Goal: Communication & Community: Answer question/provide support

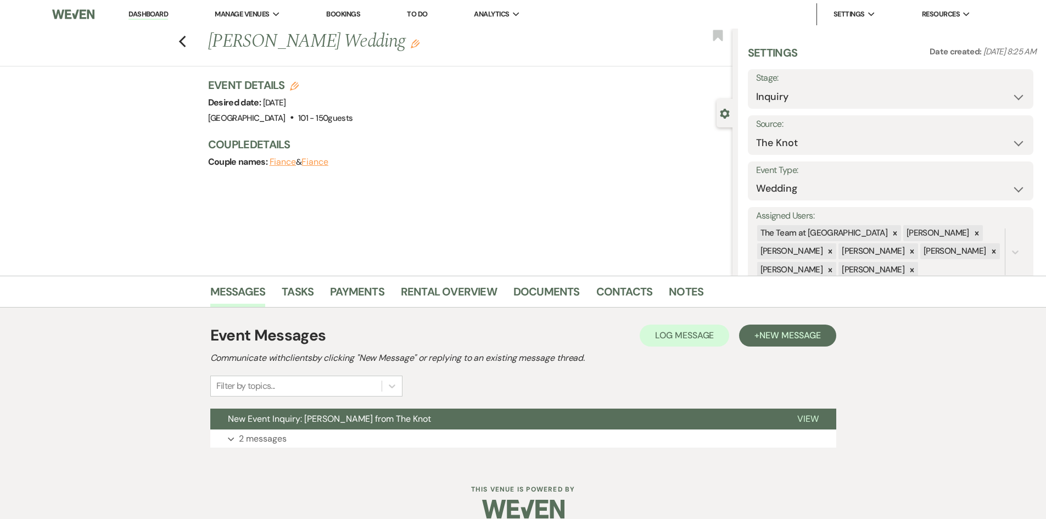
click at [149, 11] on link "Dashboard" at bounding box center [149, 14] width 40 height 10
click at [185, 37] on icon "Previous" at bounding box center [182, 41] width 8 height 13
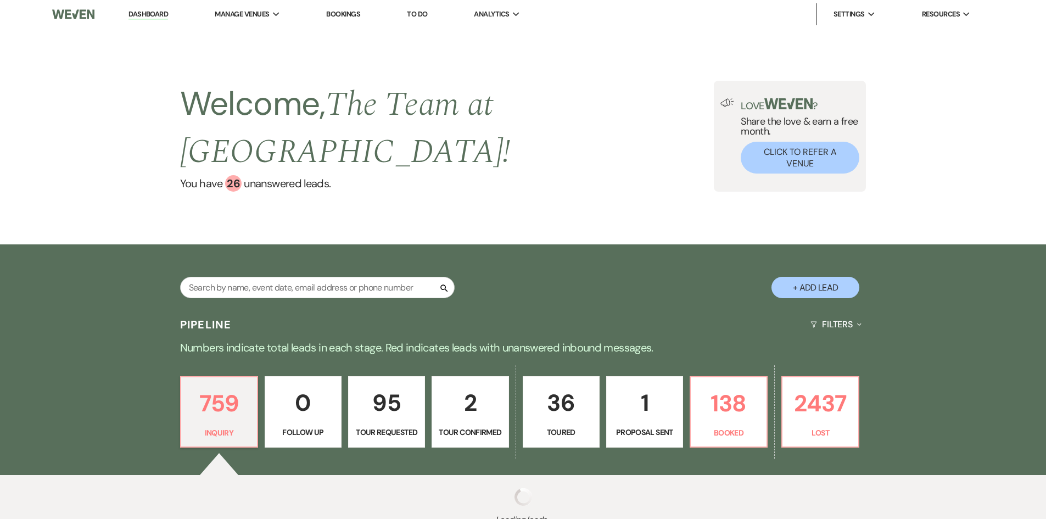
click at [140, 11] on link "Dashboard" at bounding box center [149, 14] width 40 height 10
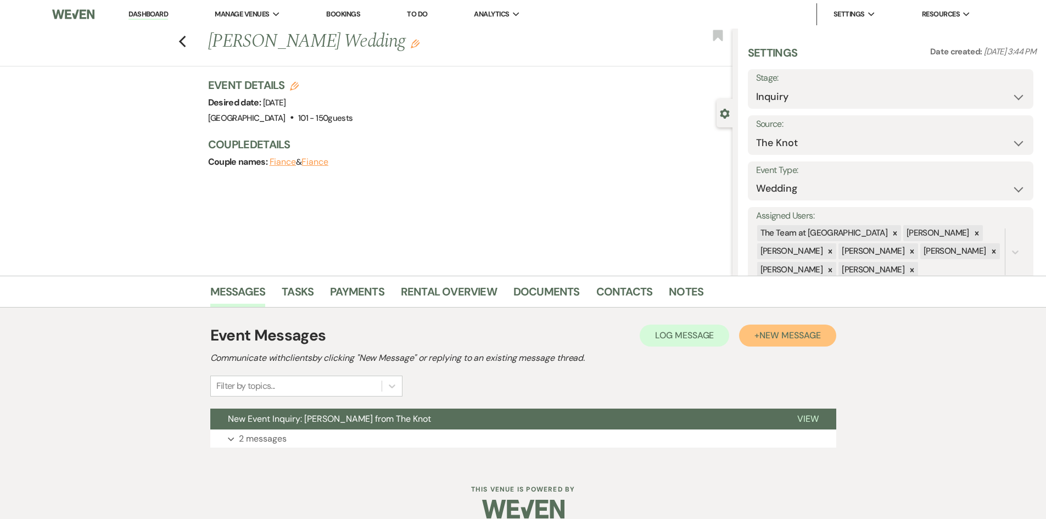
click at [787, 332] on span "New Message" at bounding box center [789, 335] width 61 height 12
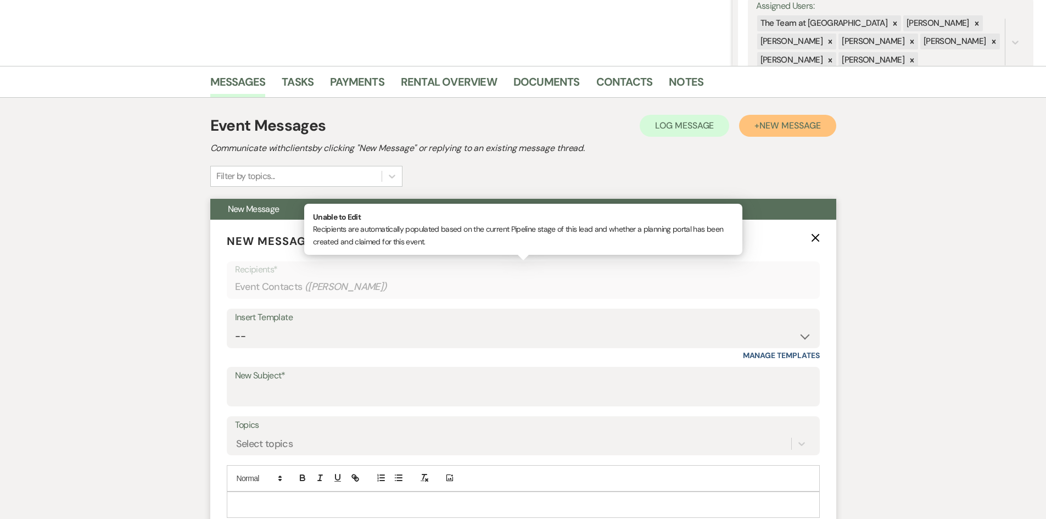
scroll to position [220, 0]
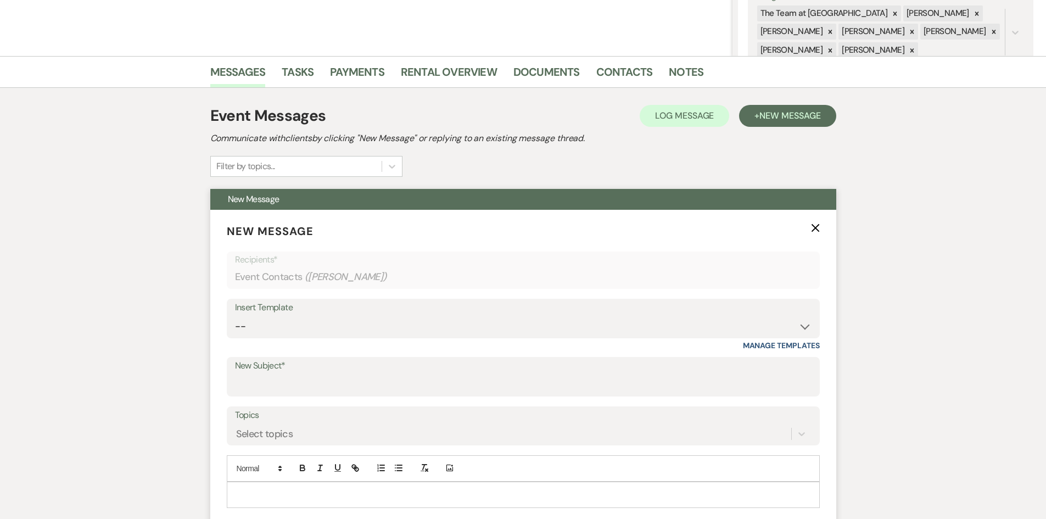
click at [304, 373] on label "New Subject*" at bounding box center [523, 366] width 577 height 16
click at [304, 374] on input "New Subject*" at bounding box center [523, 384] width 577 height 21
type input "Availability"
click at [274, 492] on p at bounding box center [524, 495] width 576 height 12
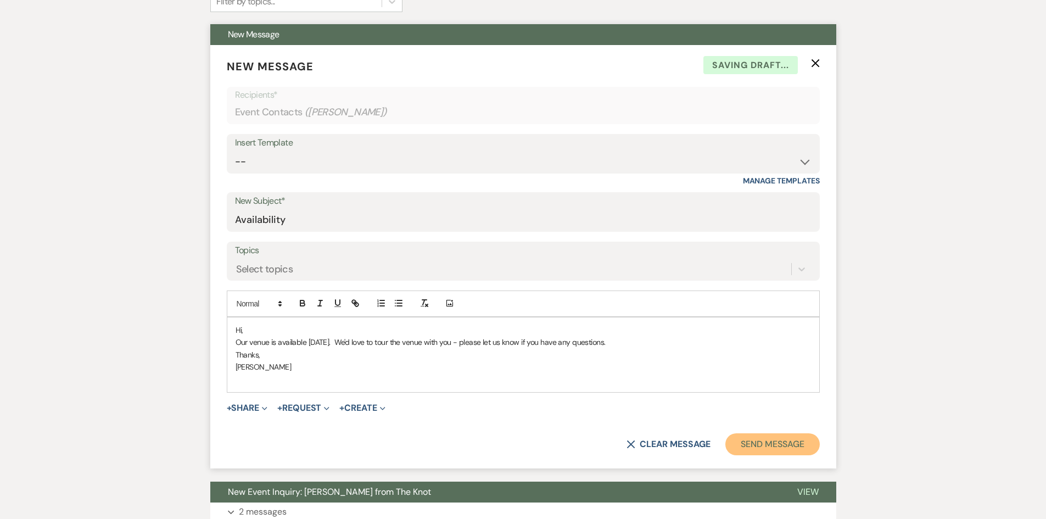
click at [788, 444] on button "Send Message" at bounding box center [772, 444] width 94 height 22
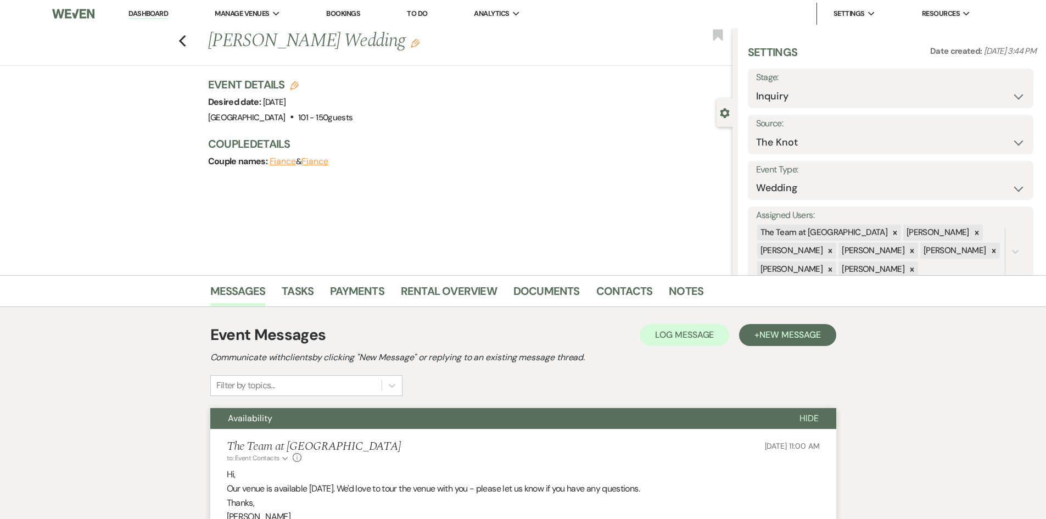
scroll to position [0, 0]
click at [147, 12] on link "Dashboard" at bounding box center [149, 14] width 40 height 10
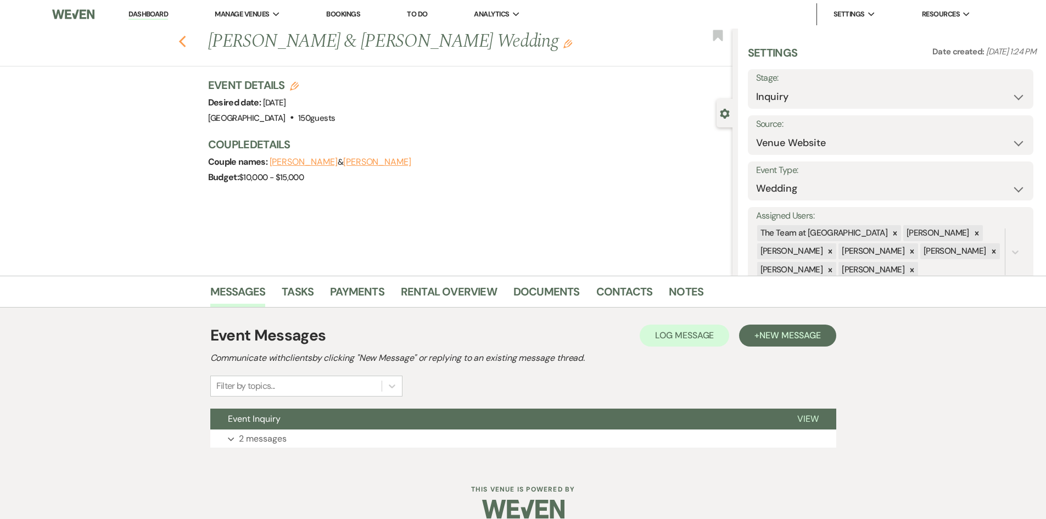
click at [186, 38] on icon "Previous" at bounding box center [182, 41] width 8 height 13
click at [790, 330] on span "New Message" at bounding box center [789, 335] width 61 height 12
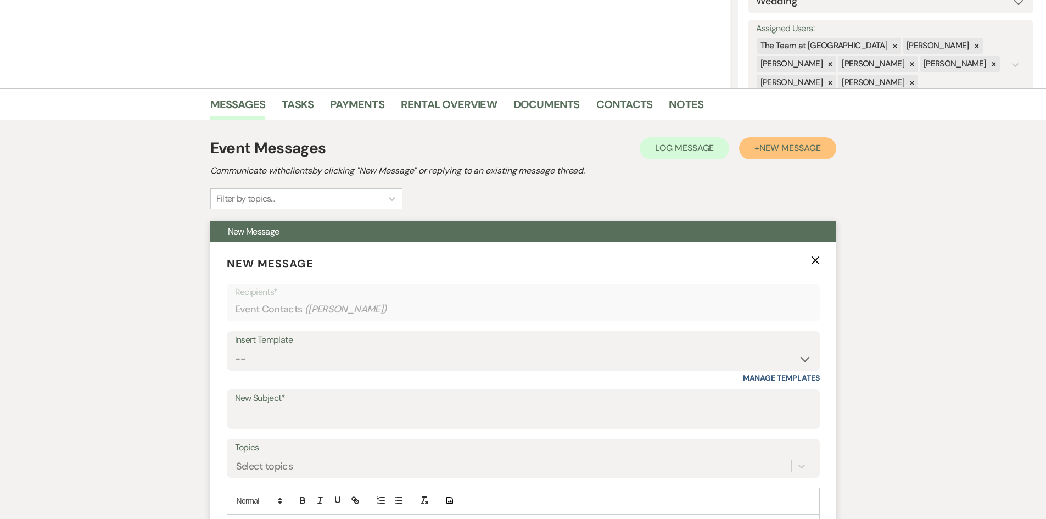
scroll to position [220, 0]
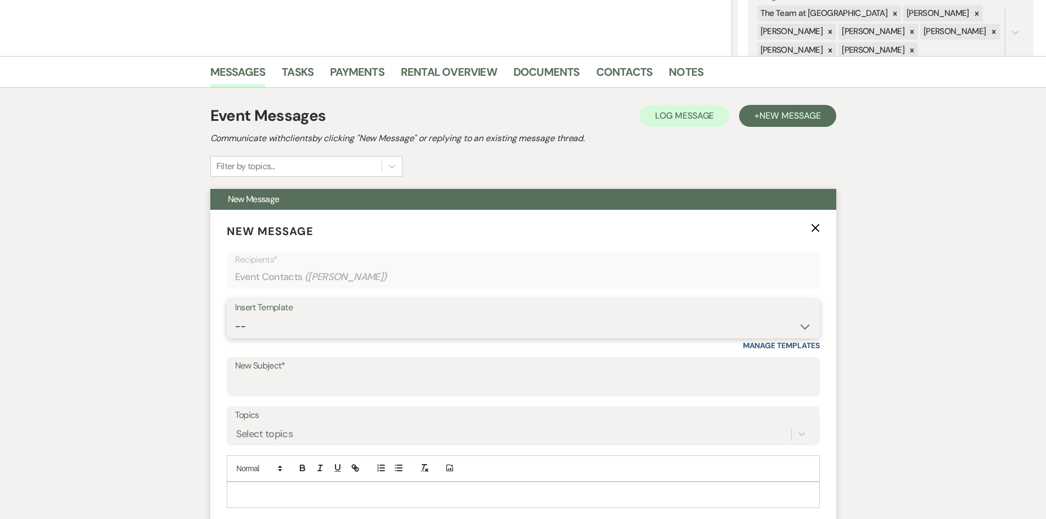
click at [807, 327] on select "-- Initial Inquiry Auto Response - Weddings Contract - Corporate & Private Even…" at bounding box center [523, 326] width 577 height 21
select select "1181"
click at [235, 316] on select "-- Initial Inquiry Auto Response - Weddings Contract - Corporate & Private Even…" at bounding box center [523, 326] width 577 height 21
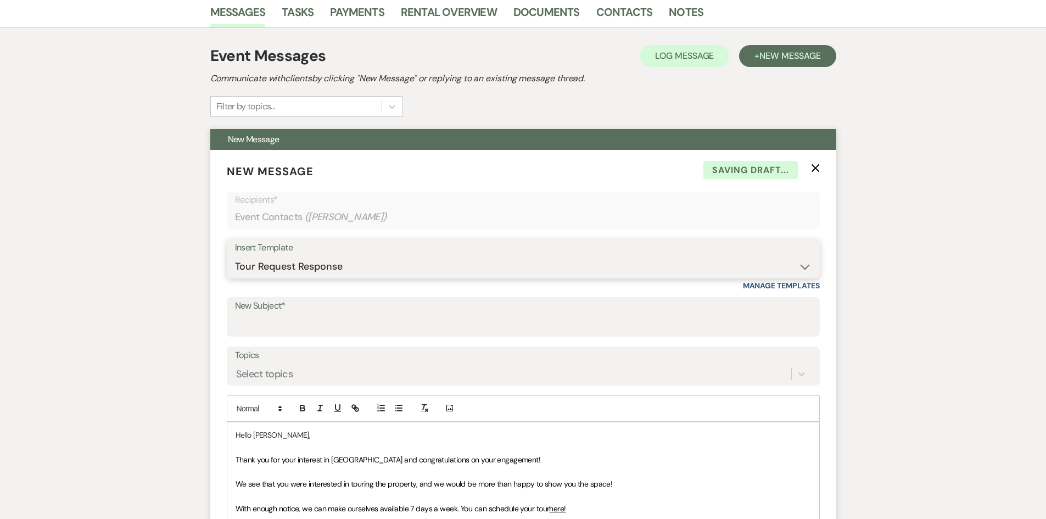
scroll to position [439, 0]
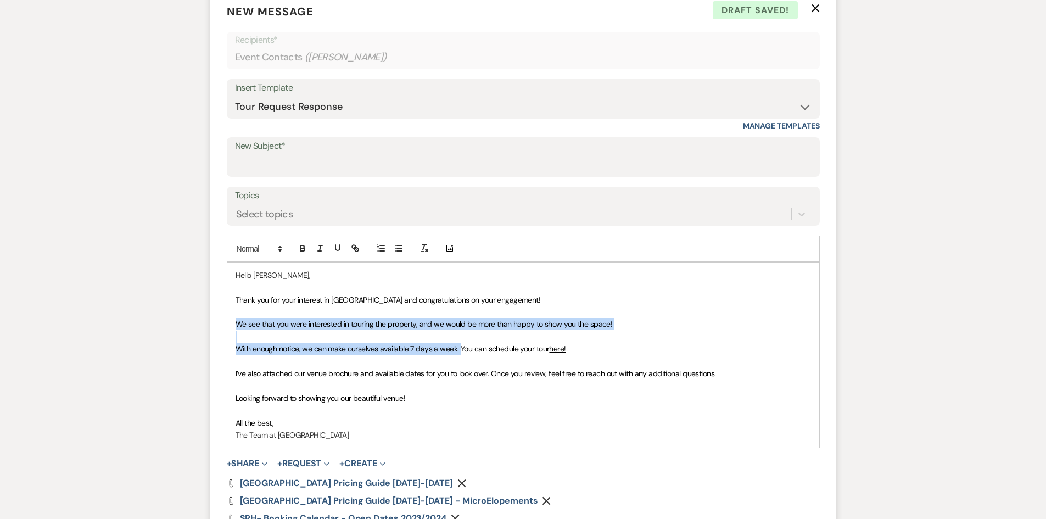
drag, startPoint x: 459, startPoint y: 347, endPoint x: 229, endPoint y: 325, distance: 230.7
click at [229, 325] on div "Hello [PERSON_NAME], Thank you for your interest in [GEOGRAPHIC_DATA] and congr…" at bounding box center [523, 355] width 592 height 185
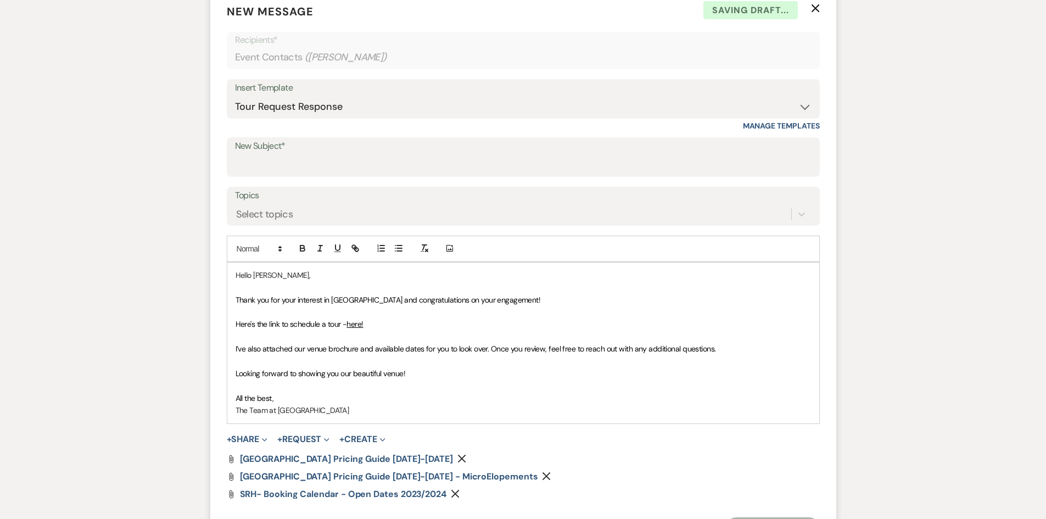
click at [231, 348] on div "Hello [PERSON_NAME], Thank you for your interest in [GEOGRAPHIC_DATA] and congr…" at bounding box center [523, 343] width 592 height 161
click at [457, 457] on icon "Remove" at bounding box center [461, 458] width 9 height 9
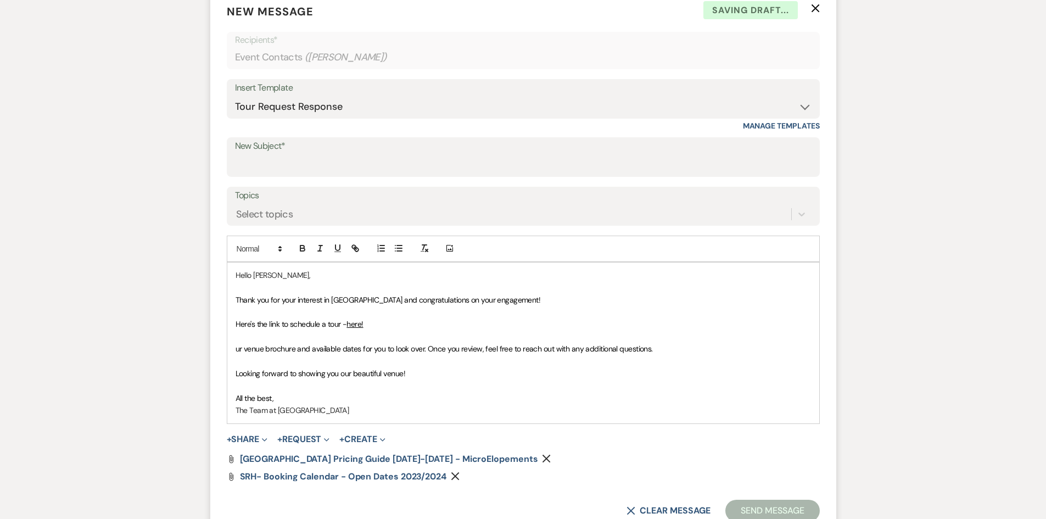
click at [542, 454] on button "Remove" at bounding box center [548, 458] width 13 height 9
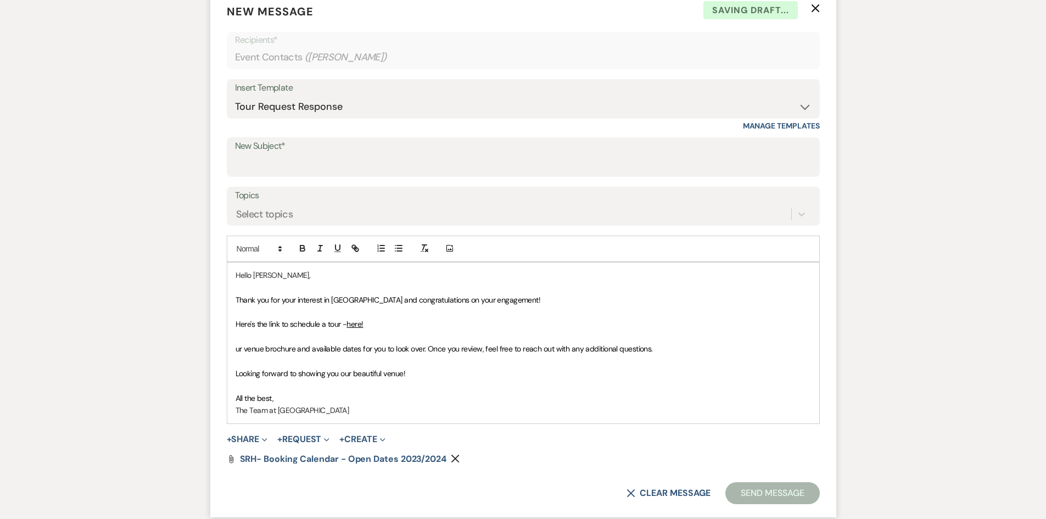
click at [453, 455] on icon "Remove" at bounding box center [455, 458] width 9 height 9
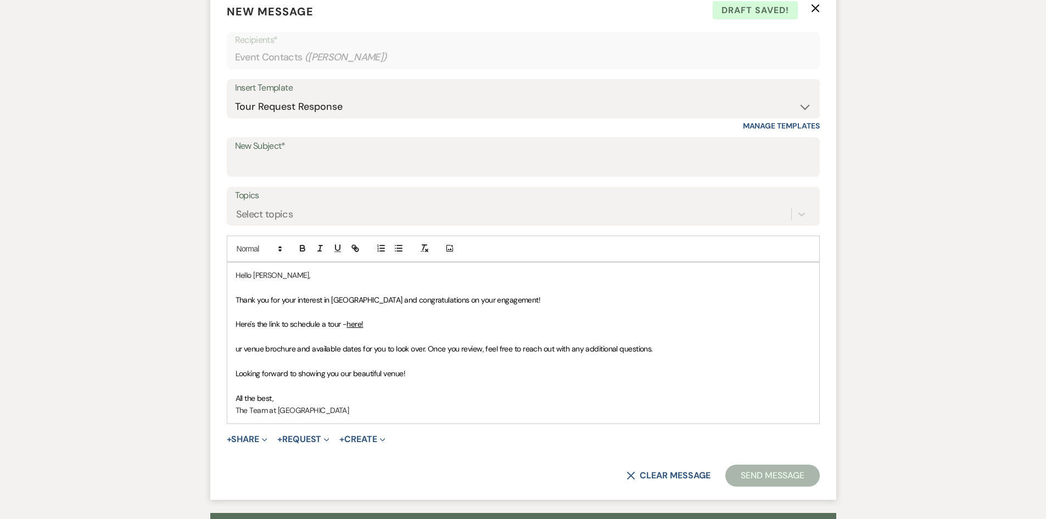
drag, startPoint x: 657, startPoint y: 348, endPoint x: 334, endPoint y: 345, distance: 322.4
click at [334, 345] on p "ur venue brochure and available dates for you to look over. Once you review, fe…" at bounding box center [524, 349] width 576 height 12
drag, startPoint x: 338, startPoint y: 345, endPoint x: 231, endPoint y: 340, distance: 107.2
click at [231, 340] on div "Hello [PERSON_NAME], Thank you for your interest in [GEOGRAPHIC_DATA] and congr…" at bounding box center [523, 343] width 592 height 161
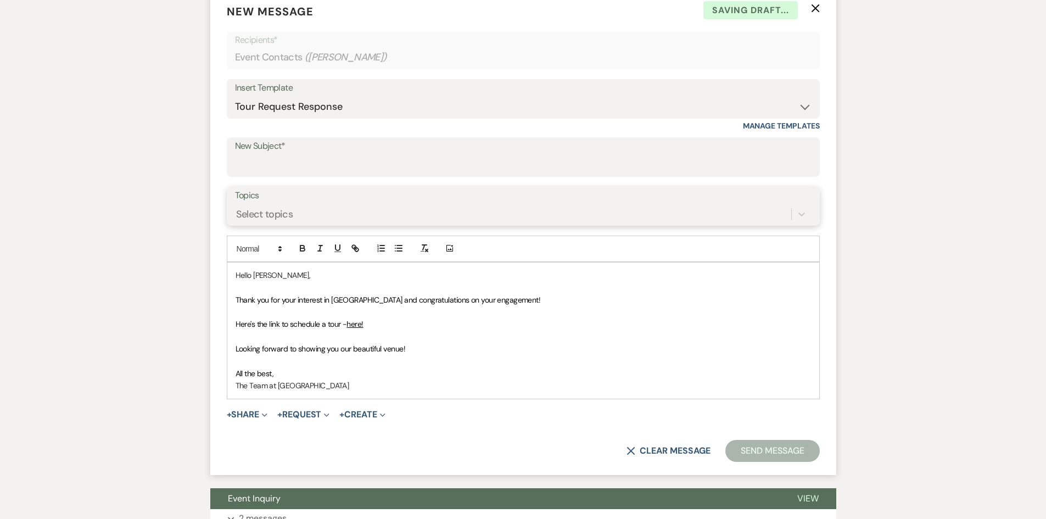
click at [388, 207] on div "Select topics" at bounding box center [513, 213] width 556 height 19
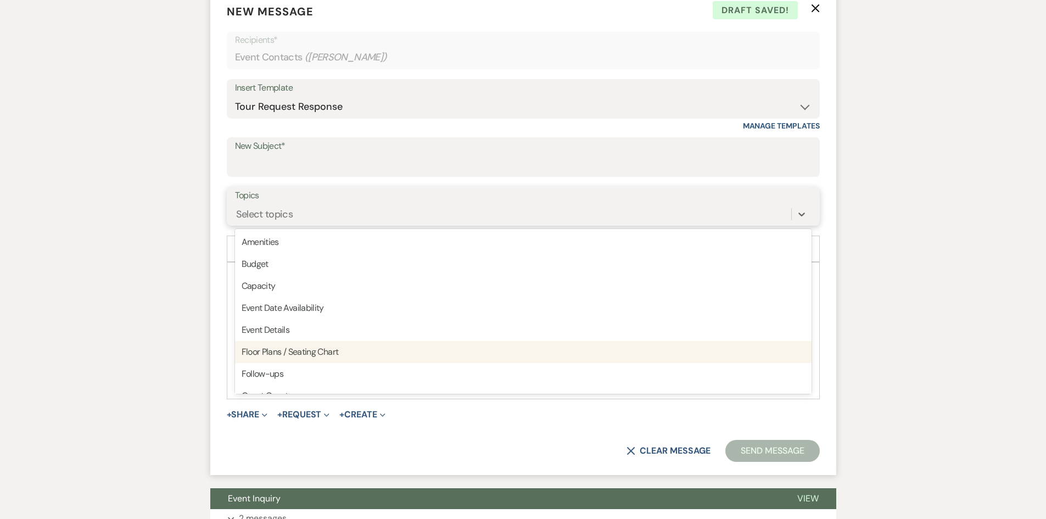
type input "a"
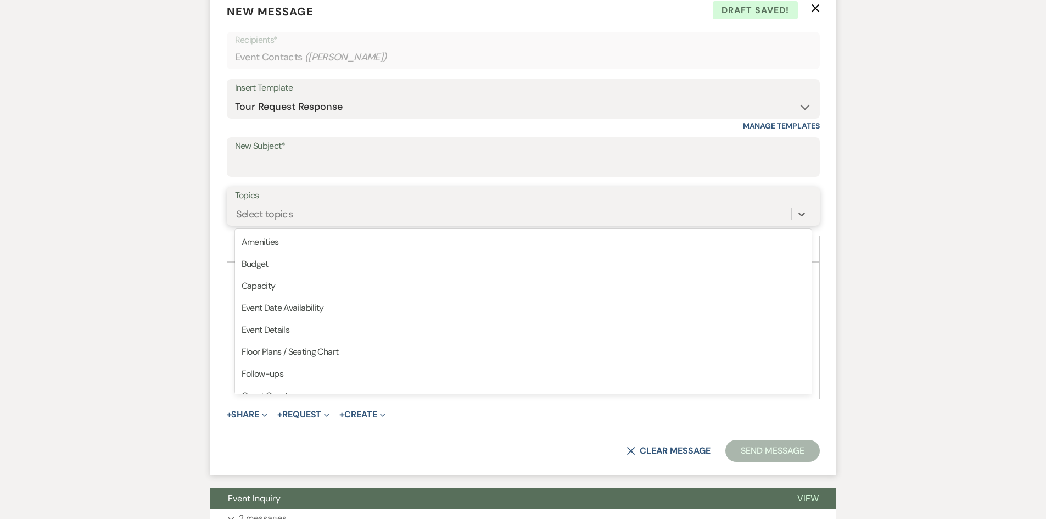
type input "T"
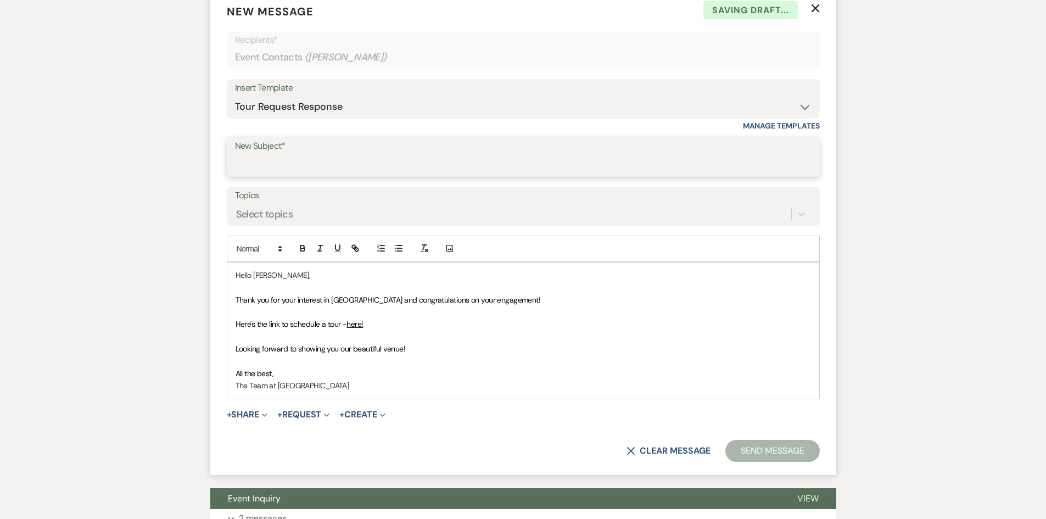
click at [339, 163] on input "New Subject*" at bounding box center [523, 164] width 577 height 21
type input "Tour Request"
click at [773, 449] on button "Send Message" at bounding box center [772, 451] width 94 height 22
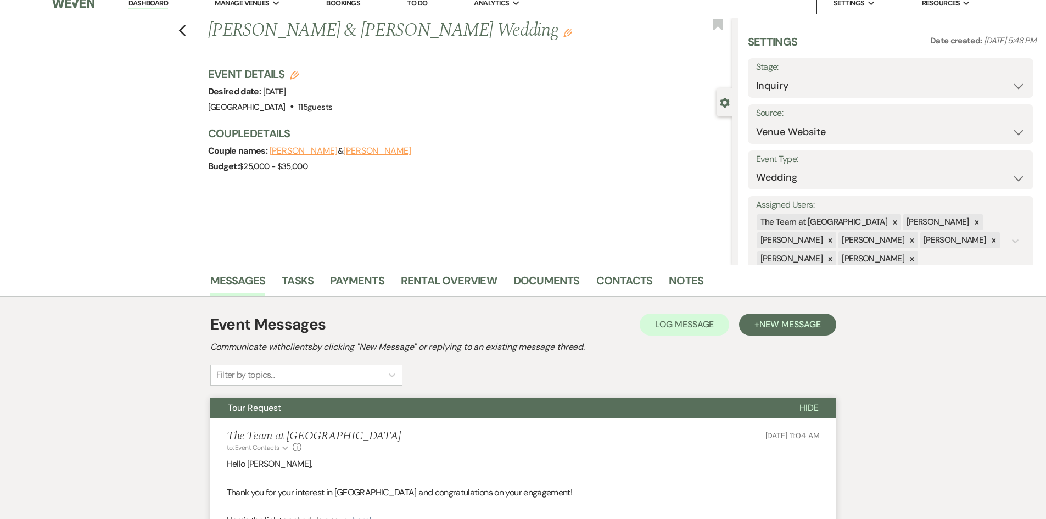
scroll to position [0, 0]
